Goal: Information Seeking & Learning: Learn about a topic

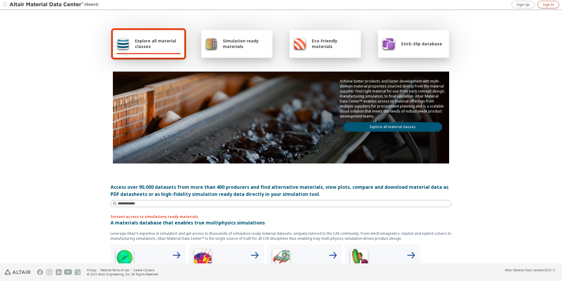
click at [548, 4] on span "Sign In" at bounding box center [548, 4] width 11 height 5
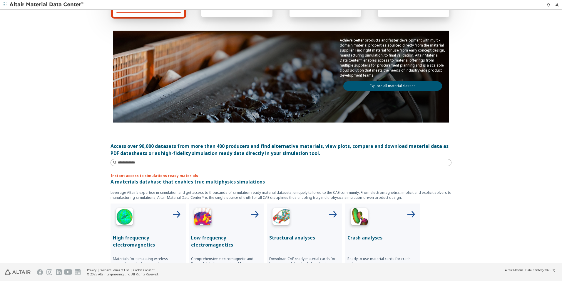
scroll to position [88, 0]
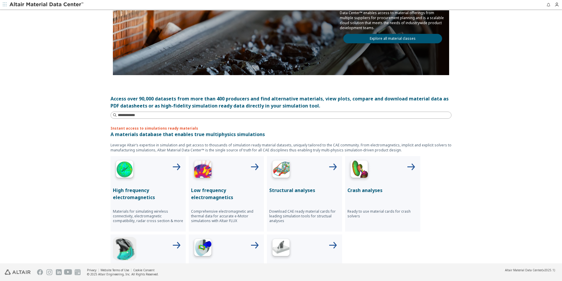
click at [305, 172] on div at bounding box center [304, 170] width 71 height 24
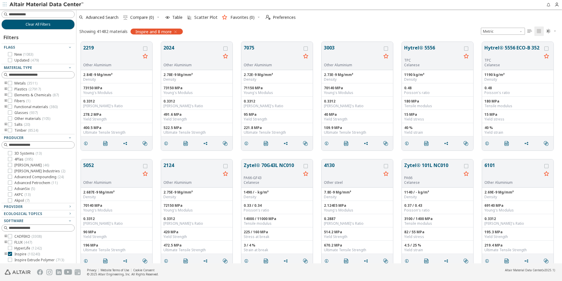
scroll to position [221, 482]
click at [46, 28] on button "Clear All Filters" at bounding box center [37, 24] width 73 height 10
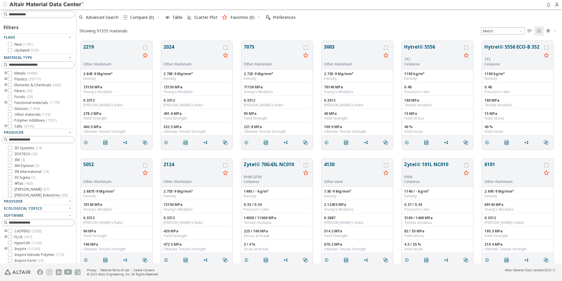
scroll to position [222, 482]
click at [45, 14] on input at bounding box center [42, 14] width 66 height 6
paste input "**********"
type input "**********"
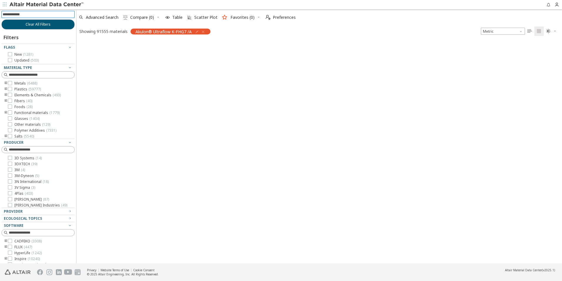
scroll to position [221, 482]
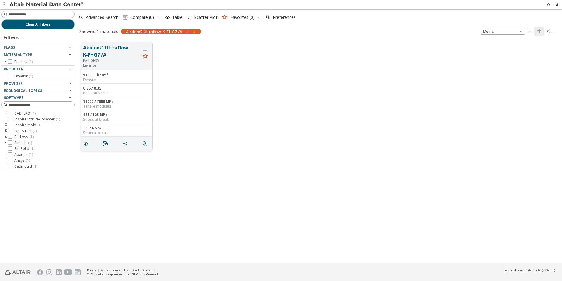
click at [116, 47] on button "Akulon® Ultraflow K-FHG7 /A" at bounding box center [111, 51] width 57 height 14
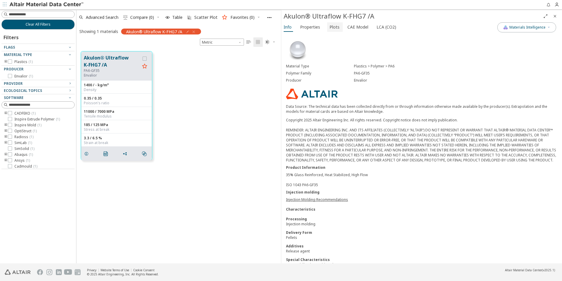
click at [330, 27] on span "Plots" at bounding box center [335, 26] width 10 height 9
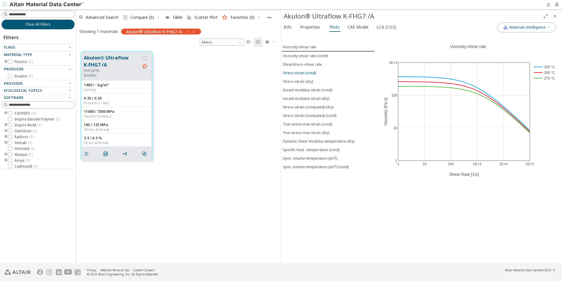
click at [312, 73] on div "Stress-strain (cond)" at bounding box center [299, 72] width 33 height 5
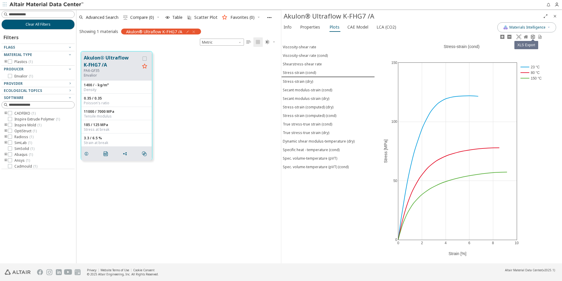
click at [534, 36] on icon at bounding box center [533, 36] width 5 height 5
